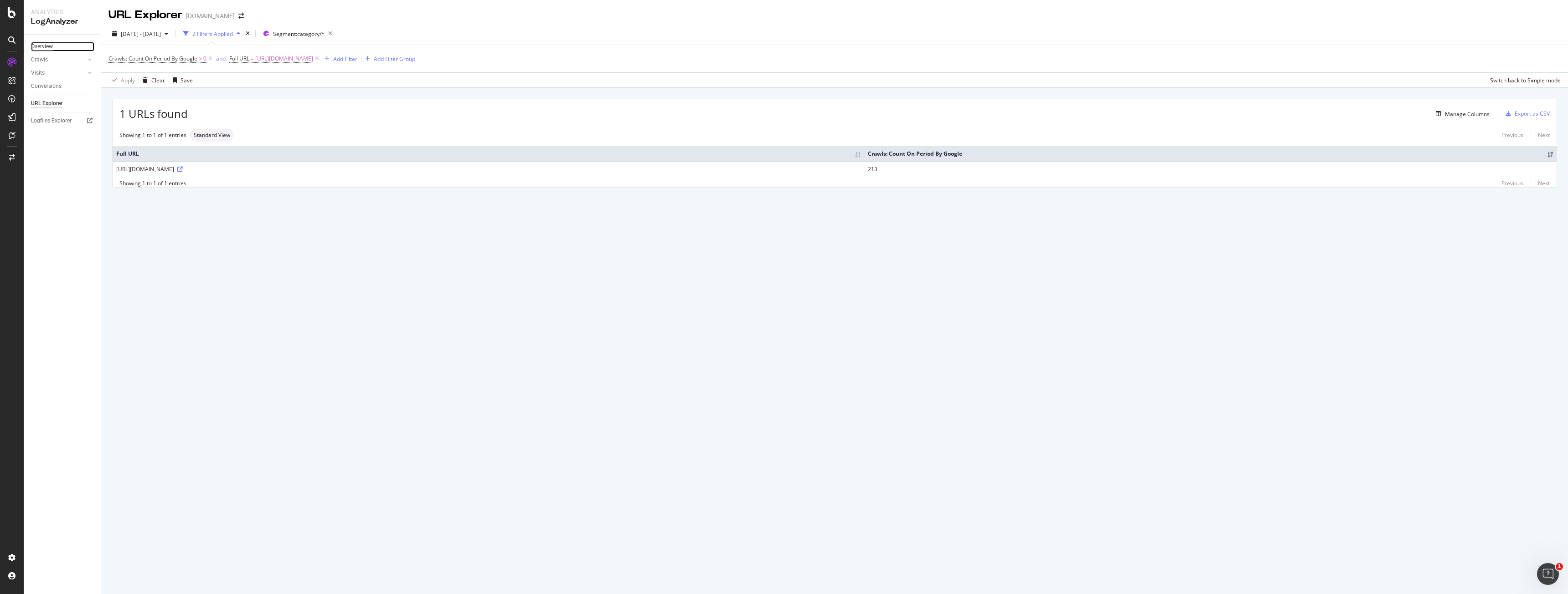
click at [48, 49] on div "Overview" at bounding box center [41, 47] width 22 height 10
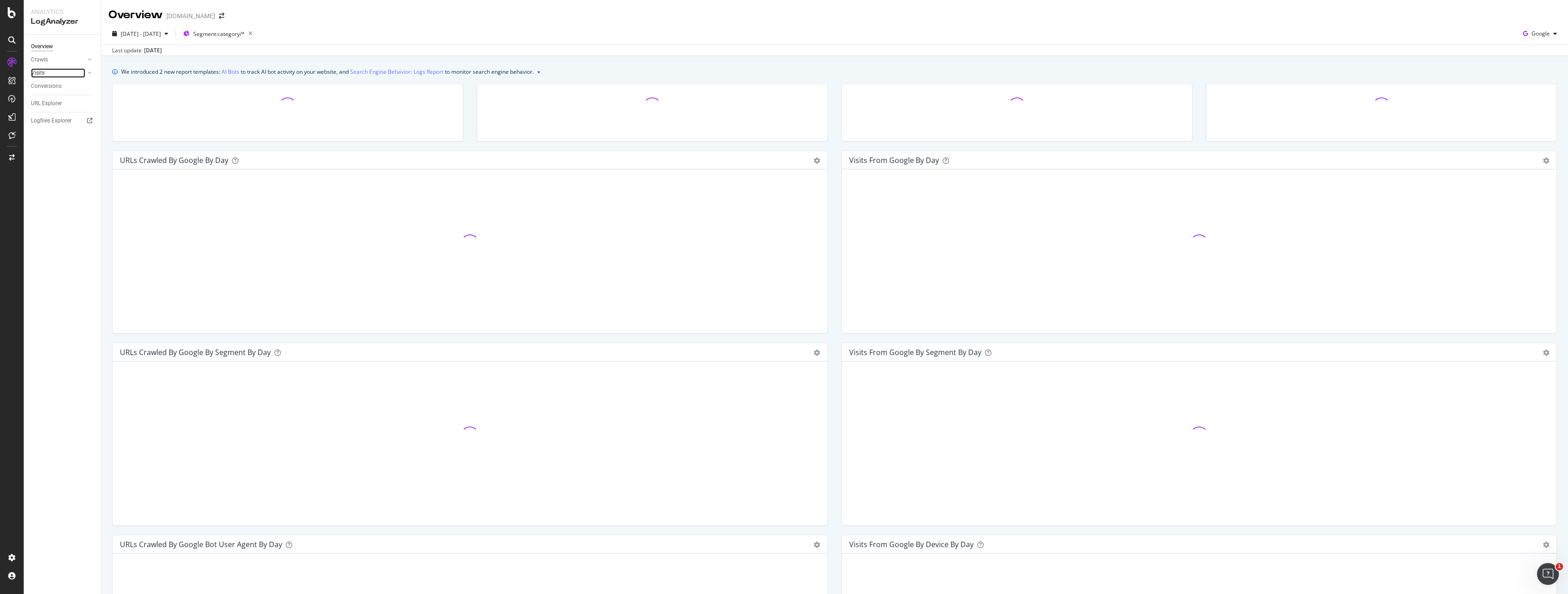
click at [47, 72] on link "Visits" at bounding box center [57, 73] width 54 height 10
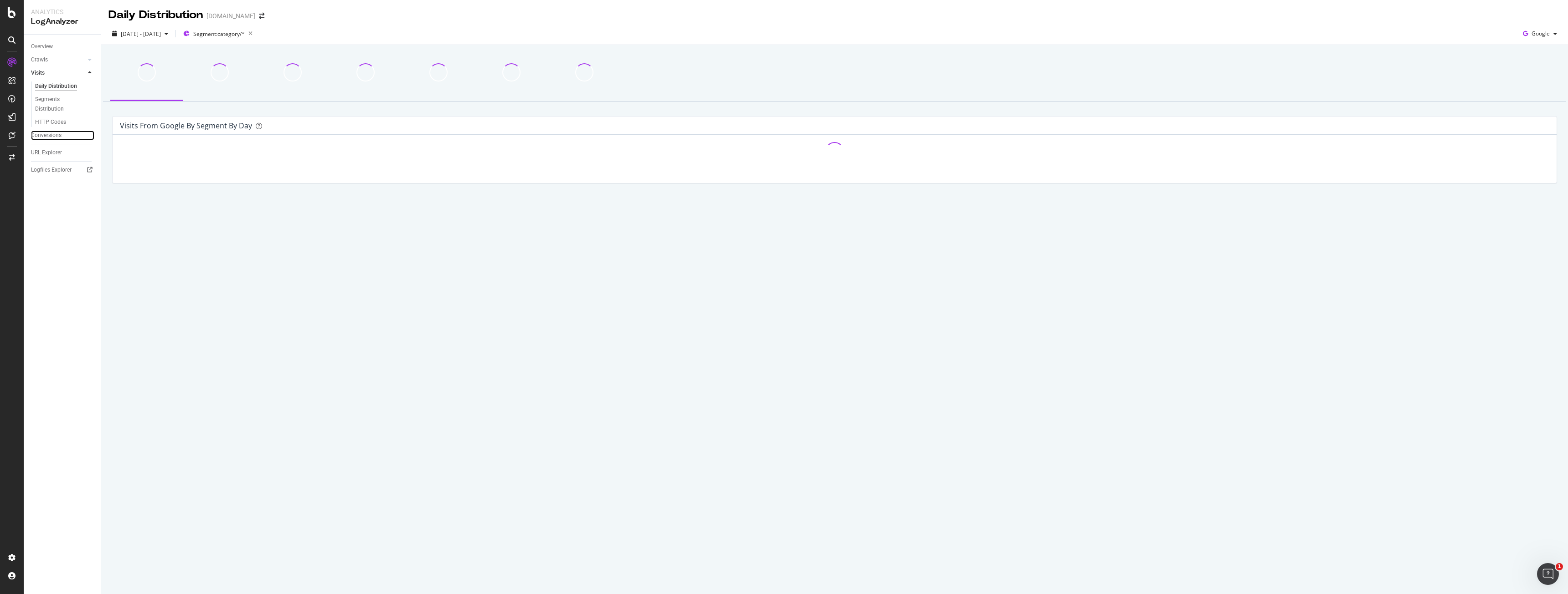
click at [49, 134] on div "Conversions" at bounding box center [46, 135] width 31 height 10
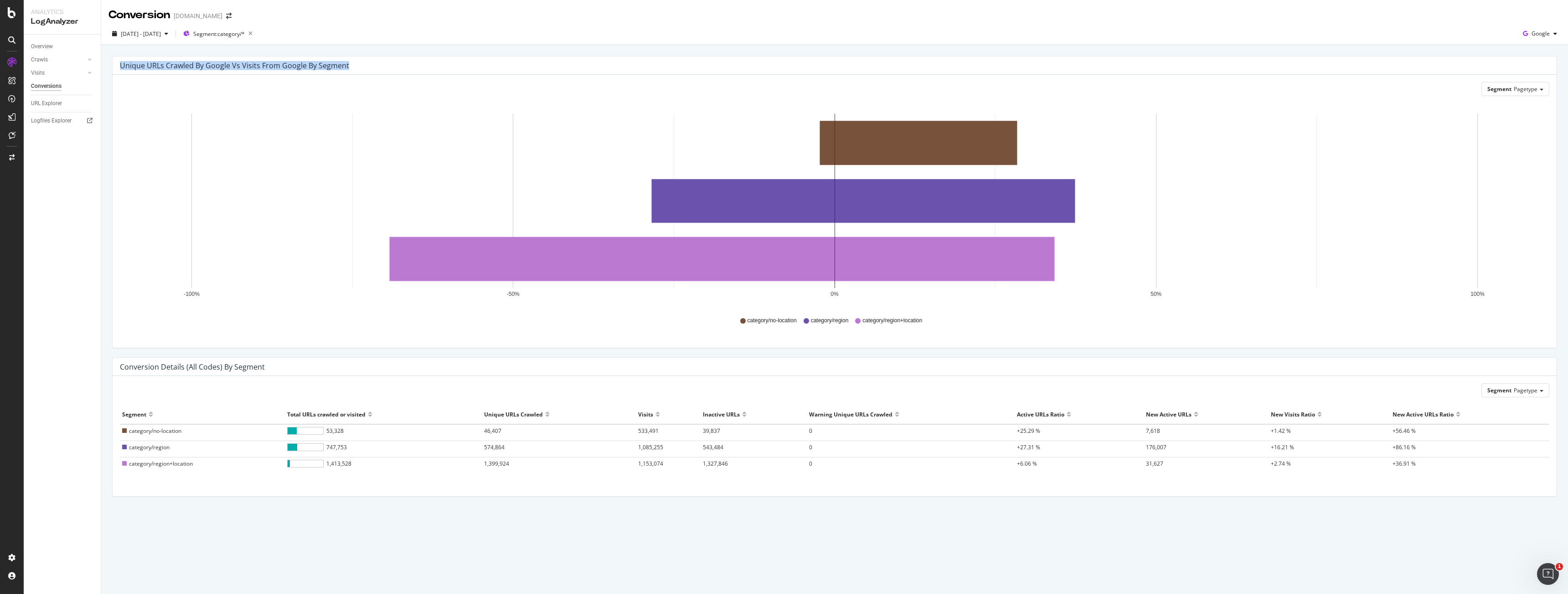
drag, startPoint x: 122, startPoint y: 68, endPoint x: 439, endPoint y: 74, distance: 317.1
click at [439, 74] on div "Unique URLs Crawled by google vs Visits from google by Segment" at bounding box center [834, 65] width 1444 height 19
copy div "Unique URLs Crawled by google vs Visits from google by Segment"
click at [1553, 576] on icon "Open Intercom Messenger" at bounding box center [1548, 574] width 15 height 15
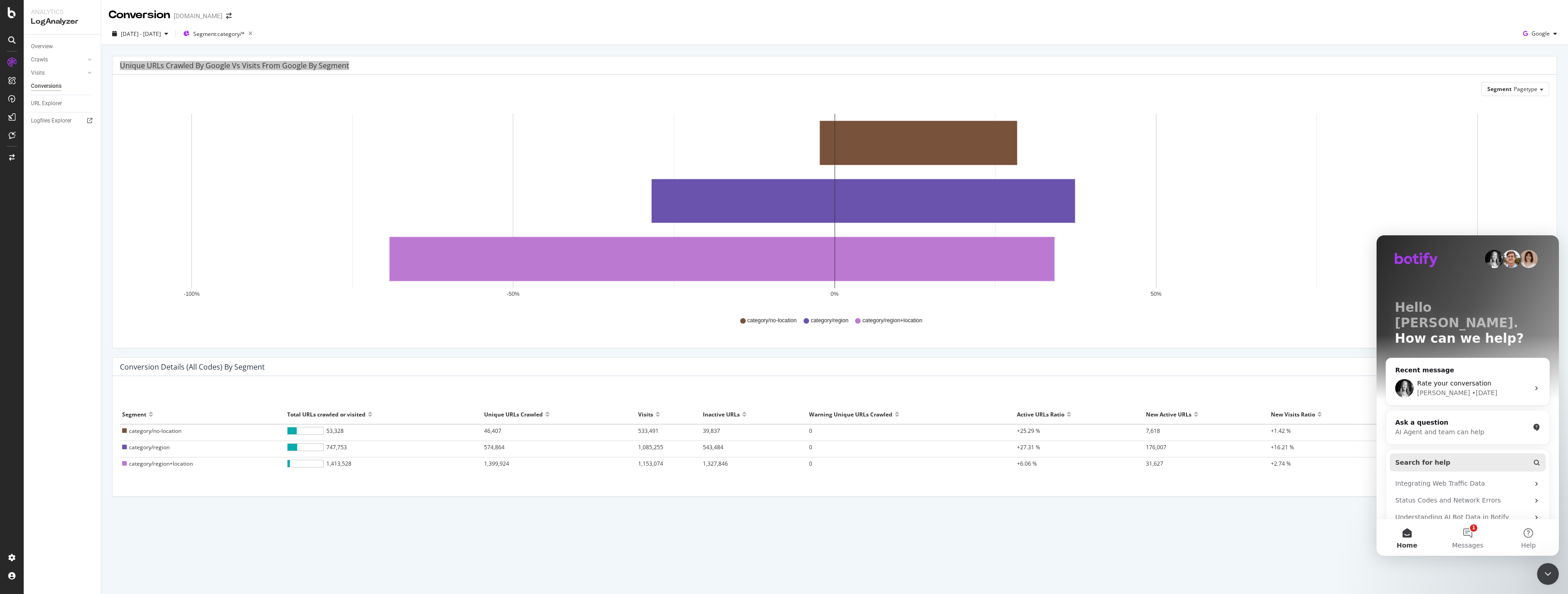
click at [1458, 454] on button "Search for help" at bounding box center [1467, 463] width 156 height 19
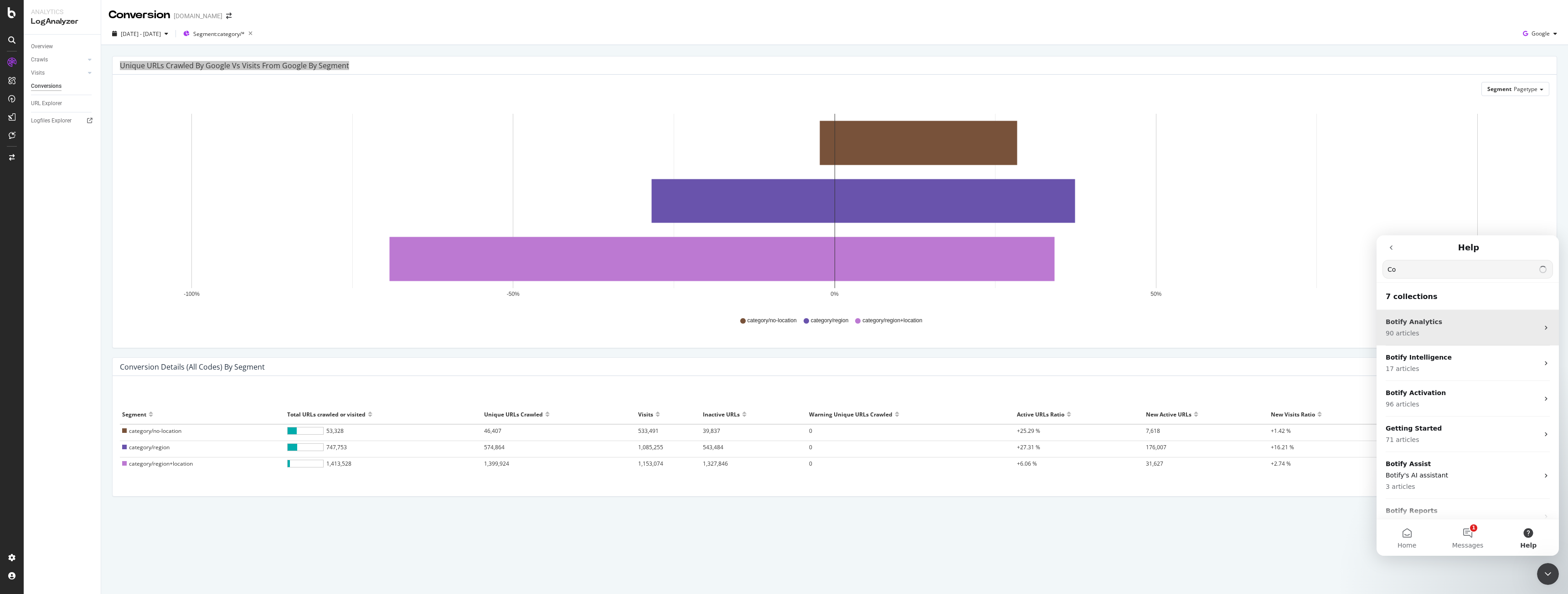
type input "C"
type input "Logs Conversion"
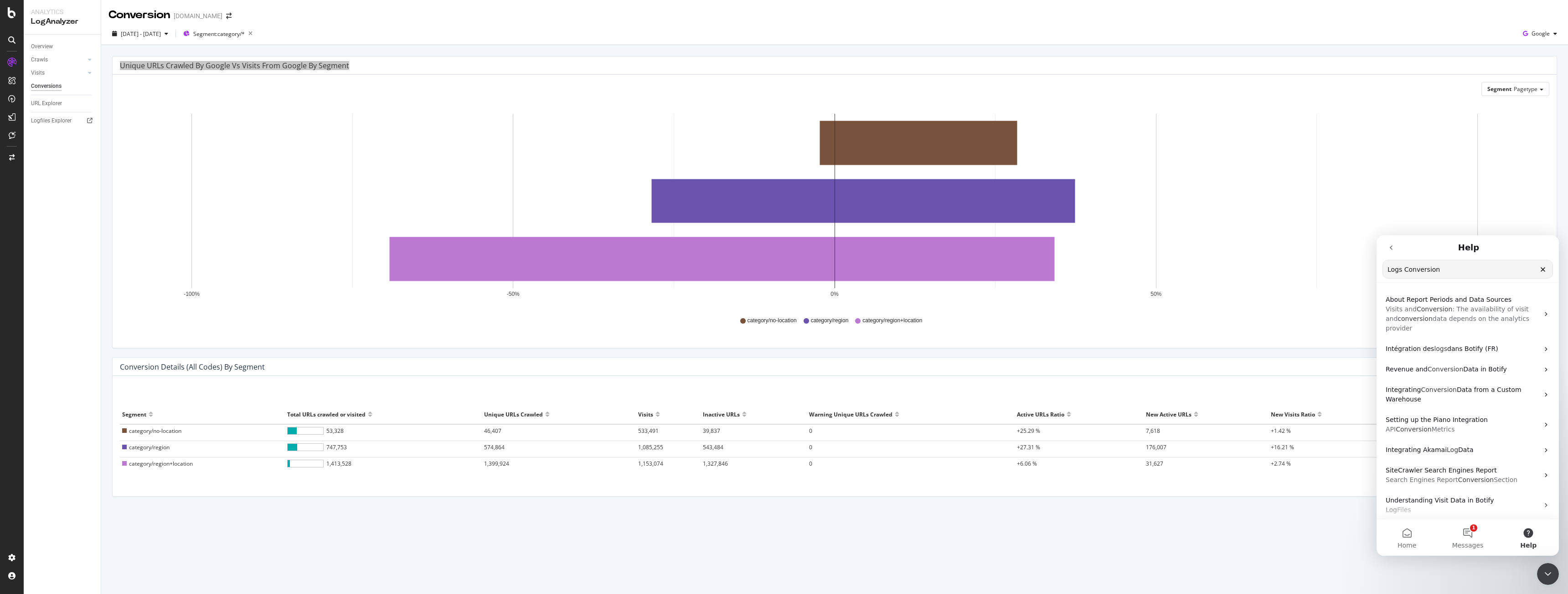
drag, startPoint x: 1475, startPoint y: 270, endPoint x: 1327, endPoint y: 259, distance: 148.4
click html "Help Logs Conversion Search for help About Report Periods and Data Sources Visi…"
type input "Unique URLs Crawled by google vs Visits from google by Segment"
click at [1437, 300] on span "Understanding LogAnalyzer Reports" at bounding box center [1442, 299] width 115 height 7
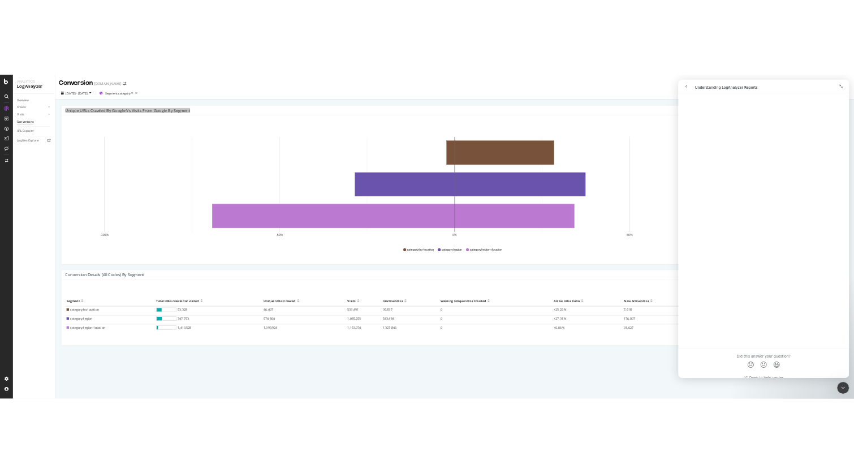
scroll to position [4999, 0]
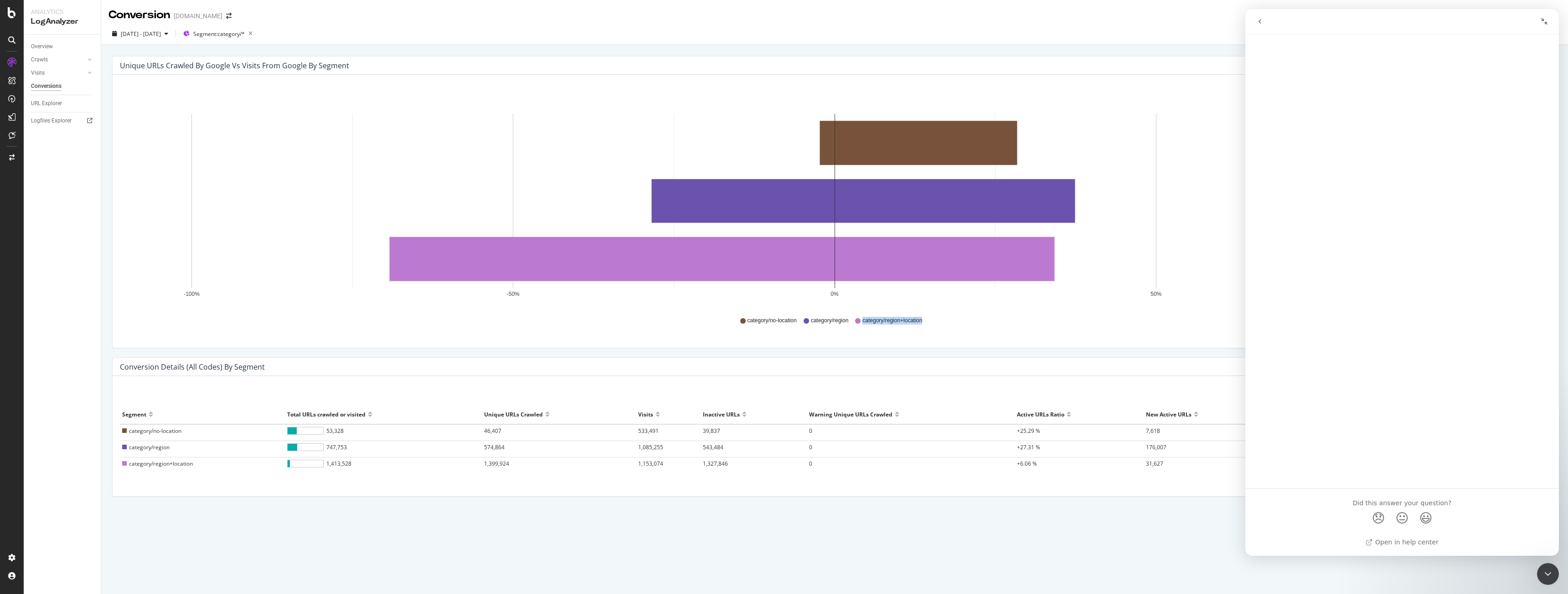
drag, startPoint x: 940, startPoint y: 325, endPoint x: 863, endPoint y: 322, distance: 77.1
click at [863, 322] on div "category/no-location category/region category/region+location" at bounding box center [834, 320] width 1420 height 20
copy span "category/region+location"
click at [172, 39] on div "2025 May. 7th - Aug. 6th" at bounding box center [140, 33] width 64 height 14
click at [152, 97] on div "Last 6 Months" at bounding box center [150, 98] width 35 height 8
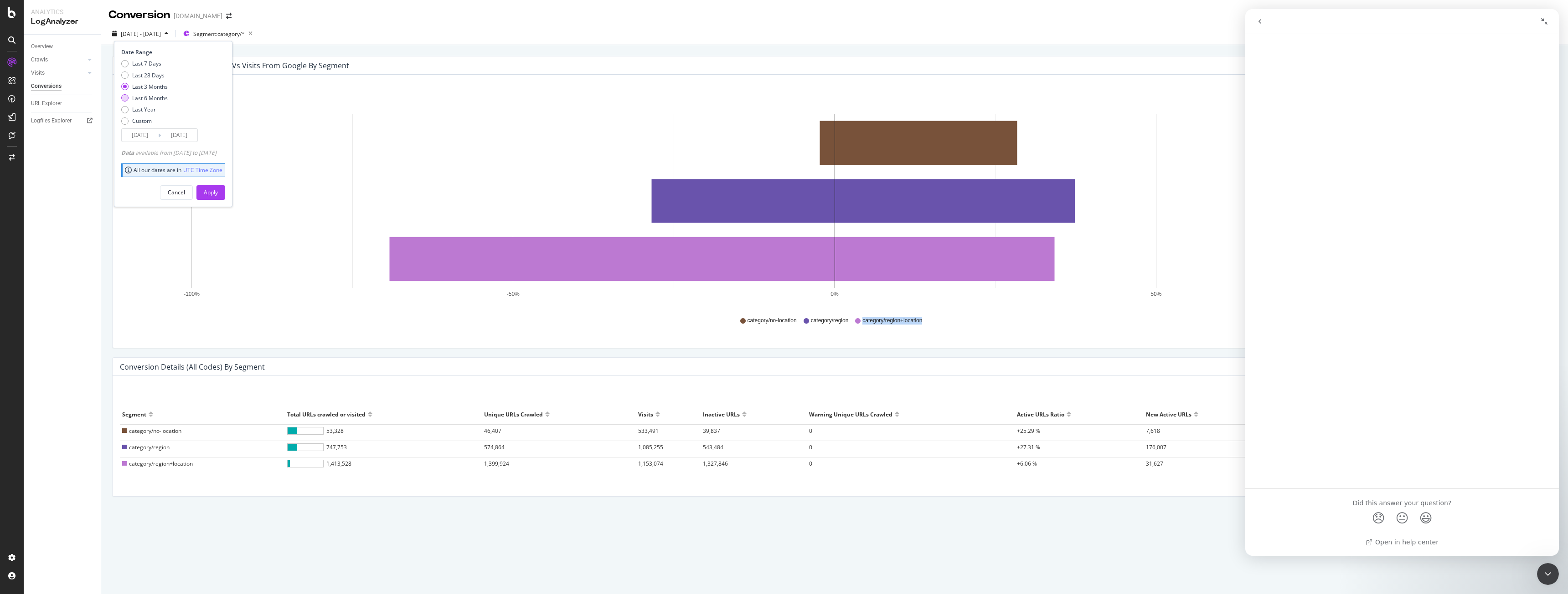
type input "2025/02/07"
click at [217, 192] on div "Apply" at bounding box center [211, 192] width 14 height 8
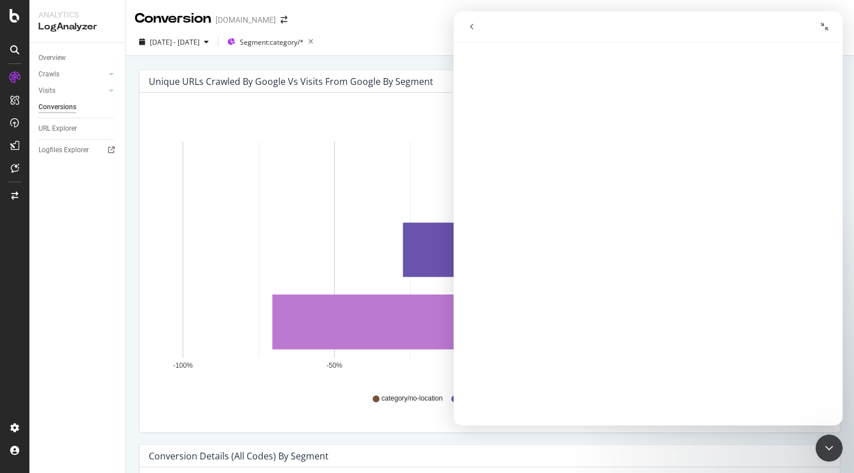
drag, startPoint x: 830, startPoint y: 27, endPoint x: 637, endPoint y: 20, distance: 193.6
click at [830, 26] on button "Collapse window" at bounding box center [825, 27] width 22 height 22
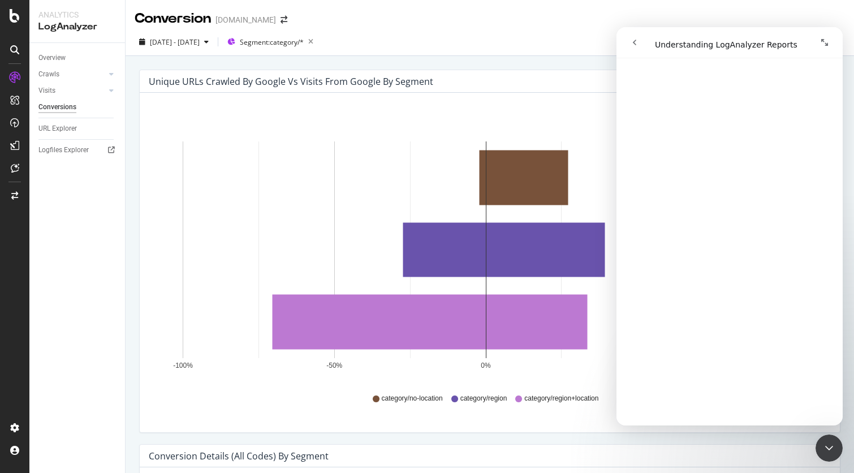
scroll to position [5014, 0]
click at [641, 41] on button "go back" at bounding box center [635, 43] width 22 height 22
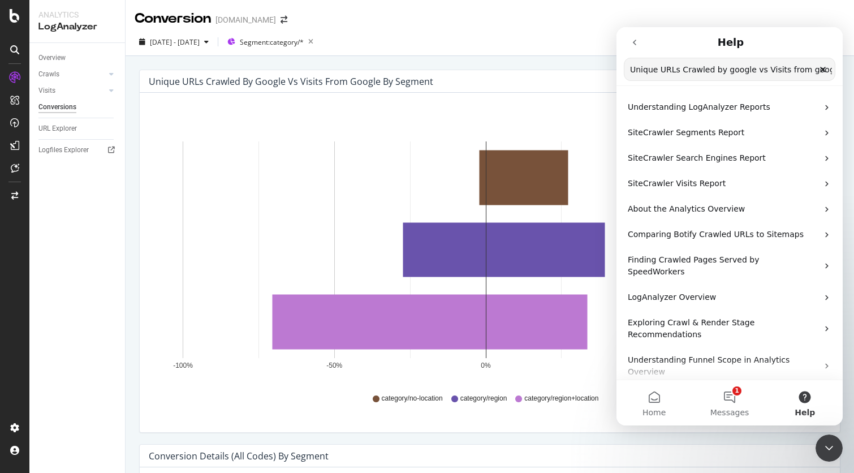
scroll to position [0, 30]
click at [828, 455] on div "Close Intercom Messenger" at bounding box center [829, 448] width 27 height 27
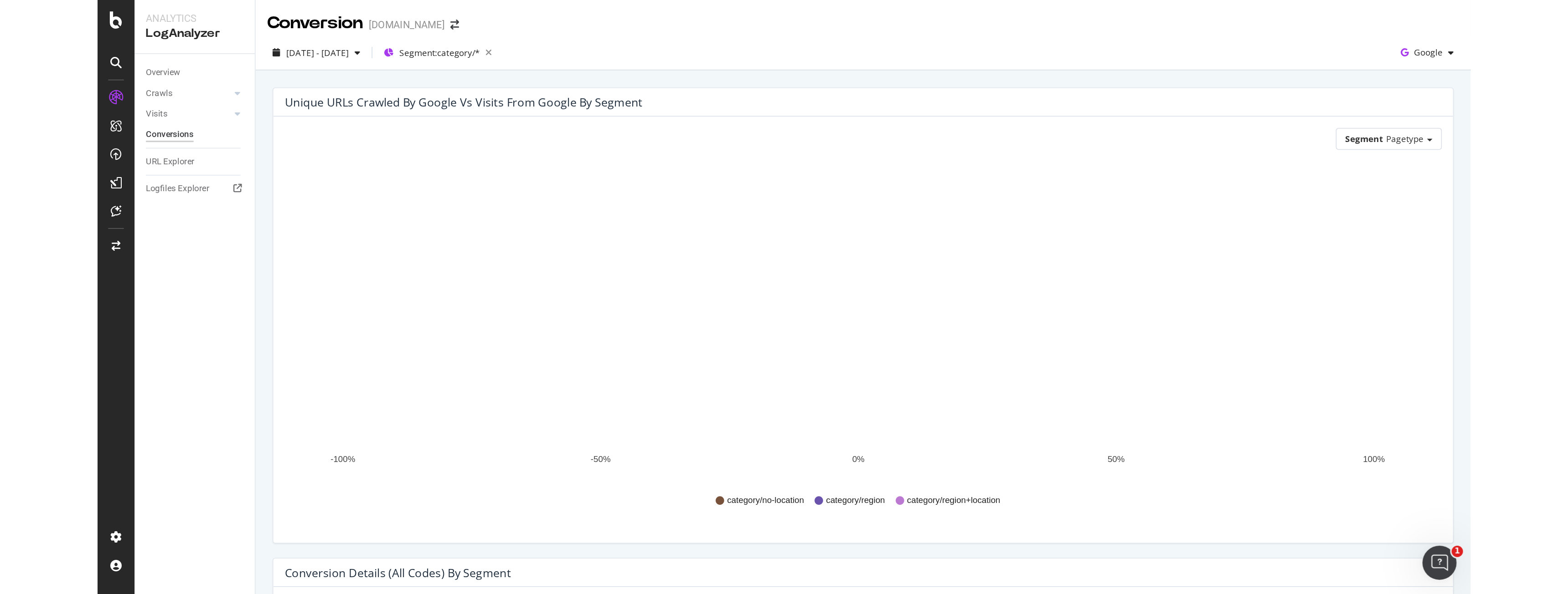
scroll to position [0, 0]
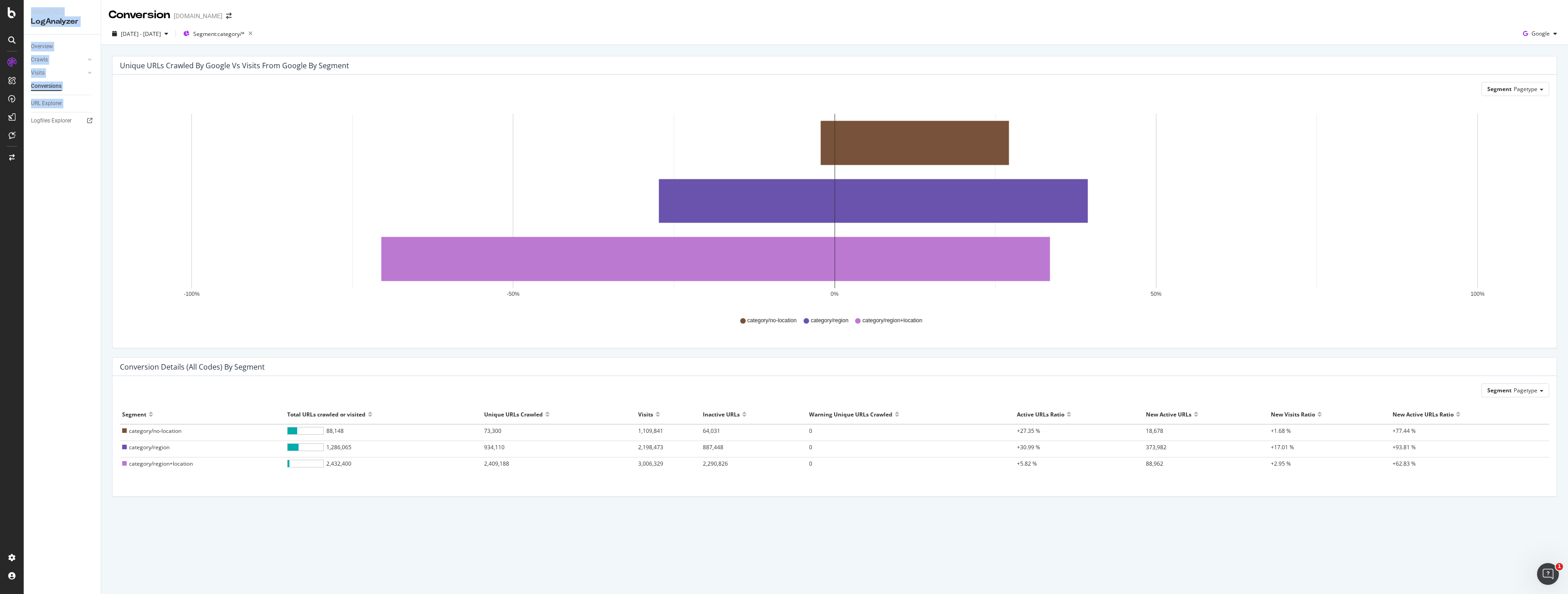
drag, startPoint x: 146, startPoint y: 445, endPoint x: 37, endPoint y: 391, distance: 121.6
click at [23, 373] on div "Analytics LogAnalyzer Overview Crawls Daily Distribution Segments Distribution …" at bounding box center [784, 297] width 1568 height 594
click at [150, 448] on span "category/region" at bounding box center [149, 448] width 40 height 8
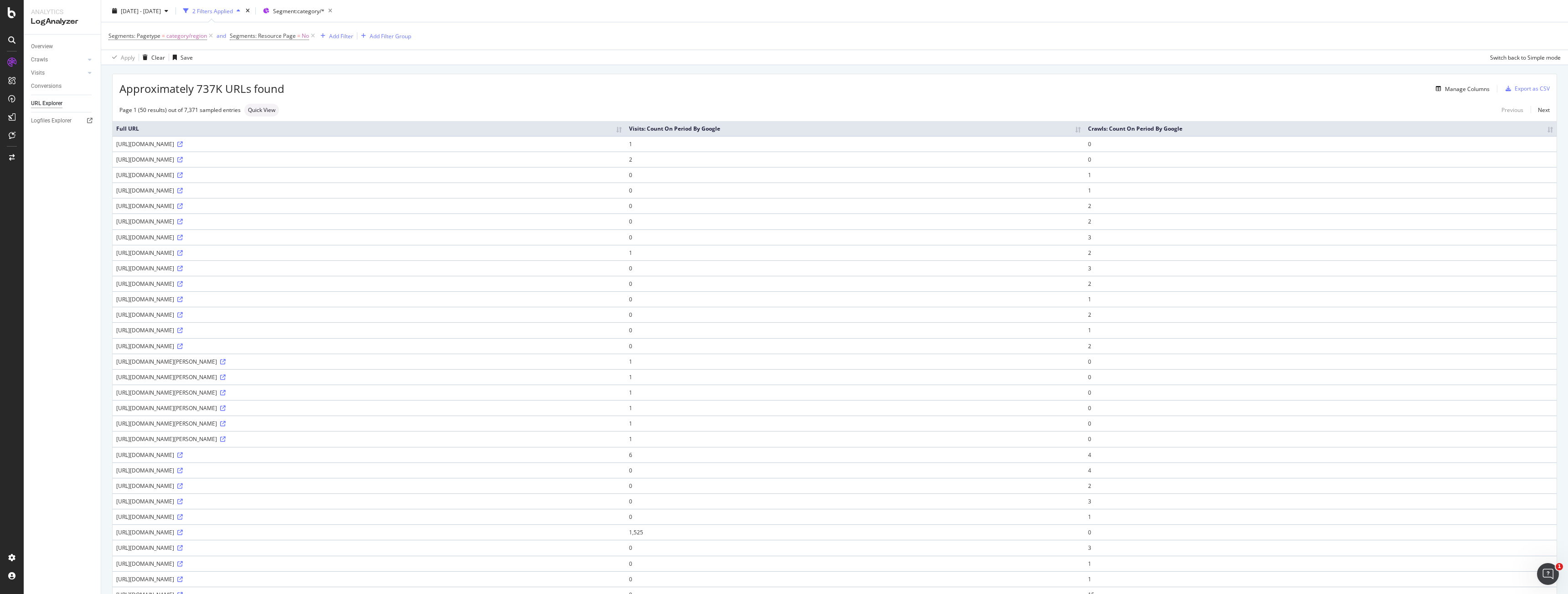
scroll to position [182, 0]
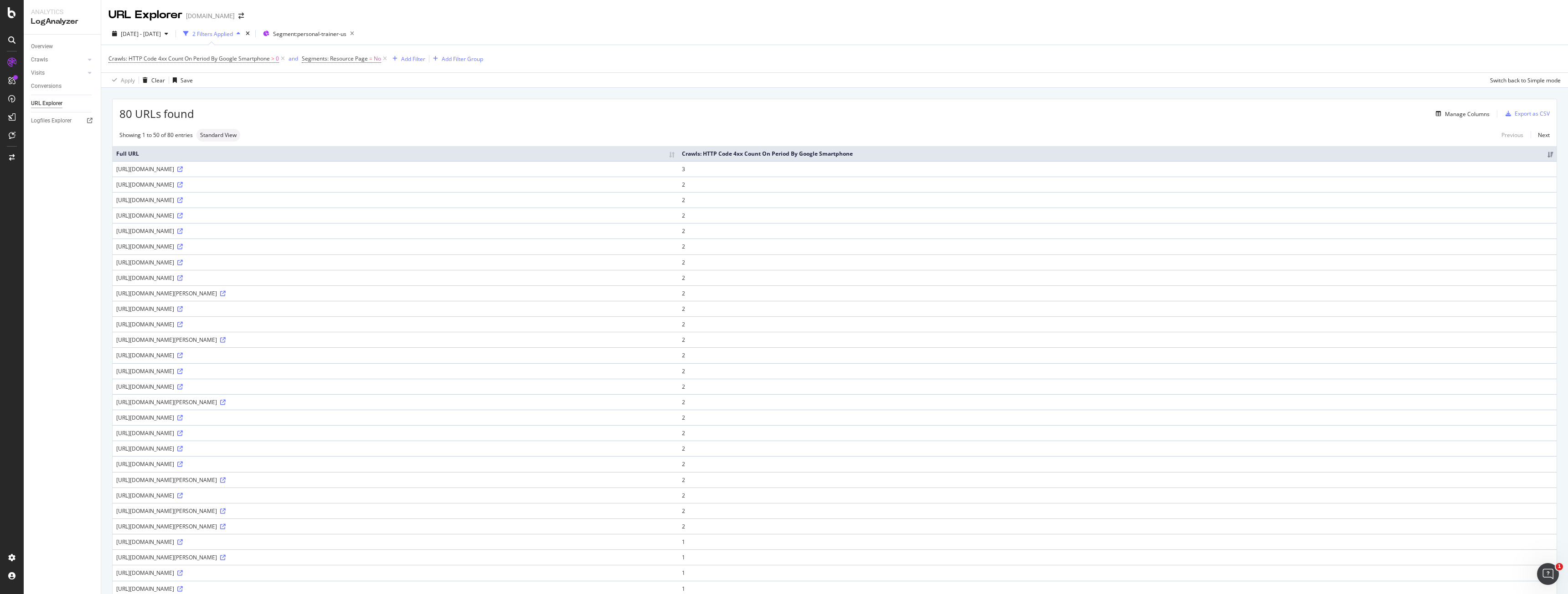
click at [1545, 579] on icon "Open Intercom Messenger" at bounding box center [1548, 574] width 15 height 15
